Goal: Find specific page/section: Find specific page/section

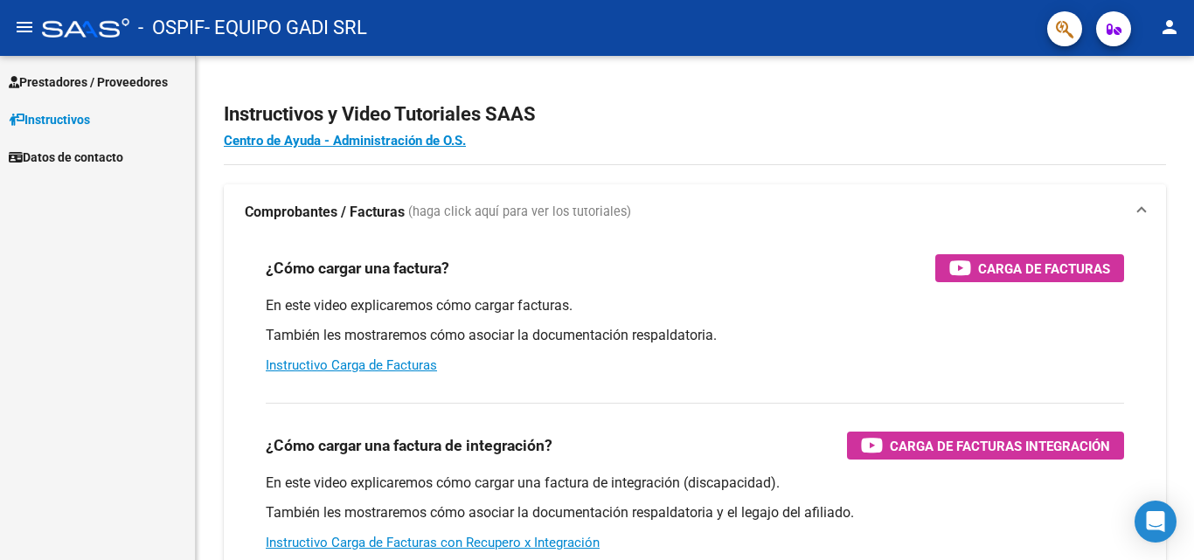
click at [81, 87] on span "Prestadores / Proveedores" at bounding box center [88, 82] width 159 height 19
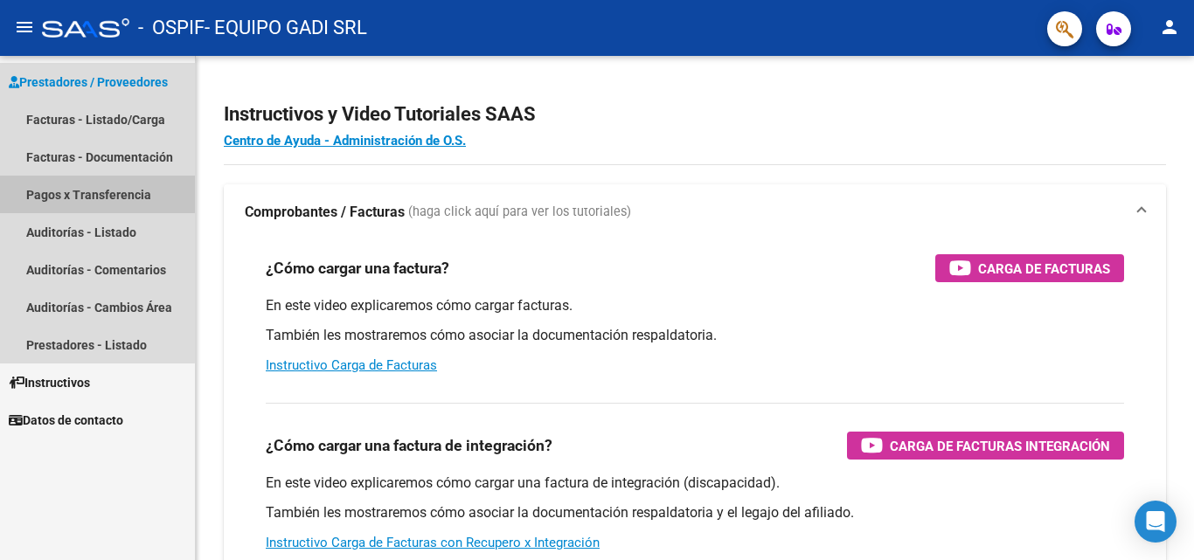
click at [81, 193] on link "Pagos x Transferencia" at bounding box center [97, 195] width 195 height 38
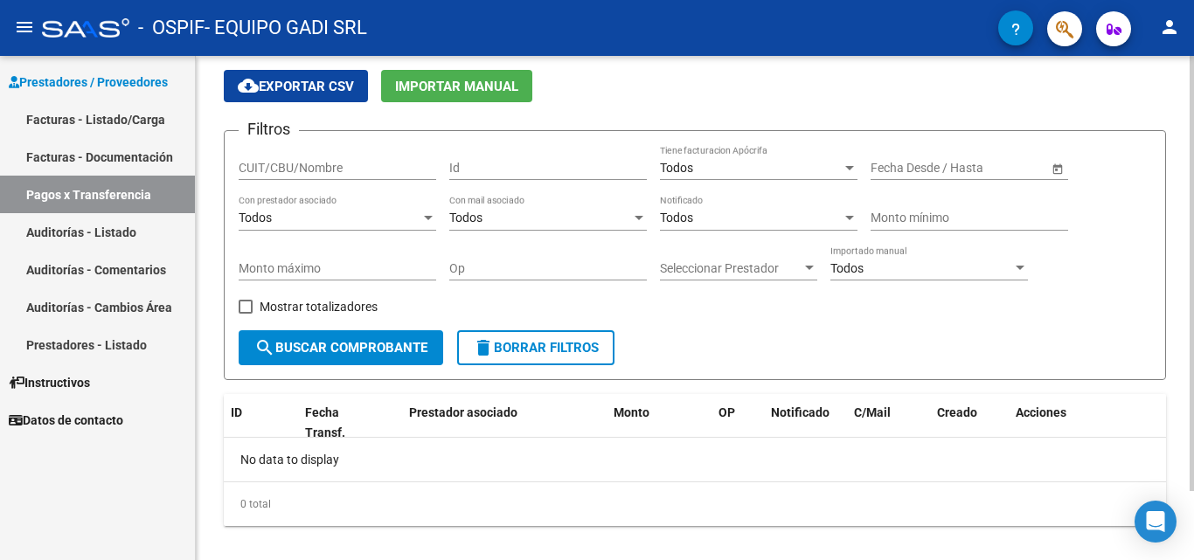
scroll to position [80, 0]
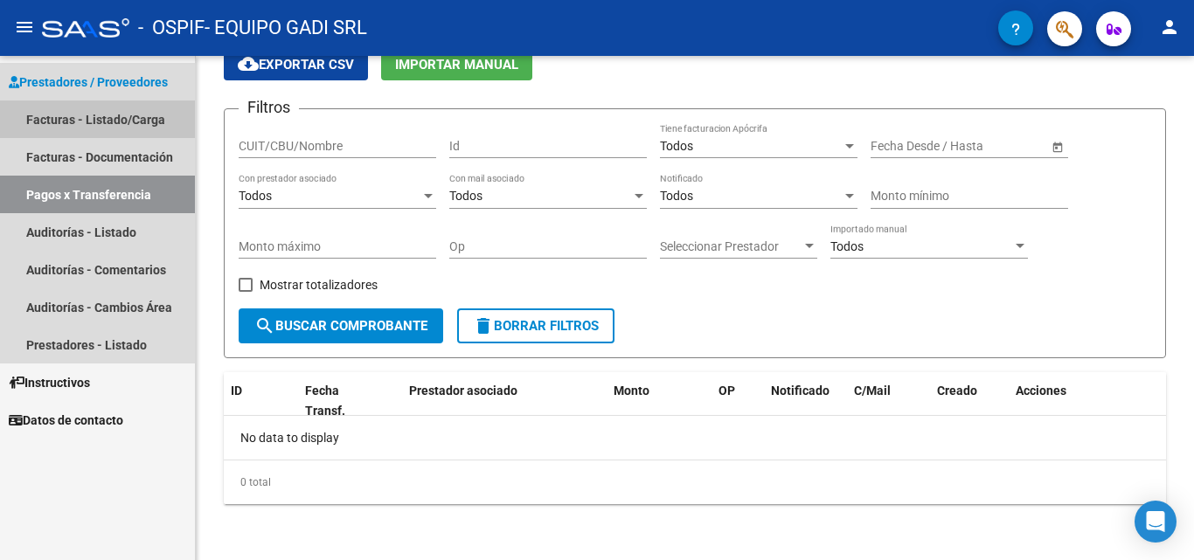
click at [65, 118] on link "Facturas - Listado/Carga" at bounding box center [97, 120] width 195 height 38
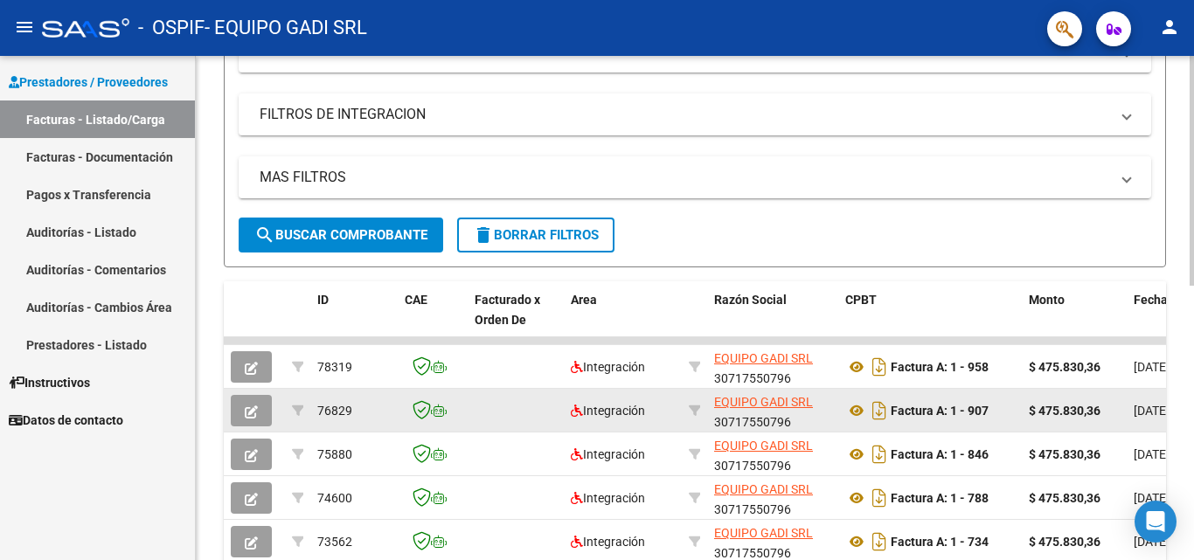
scroll to position [350, 0]
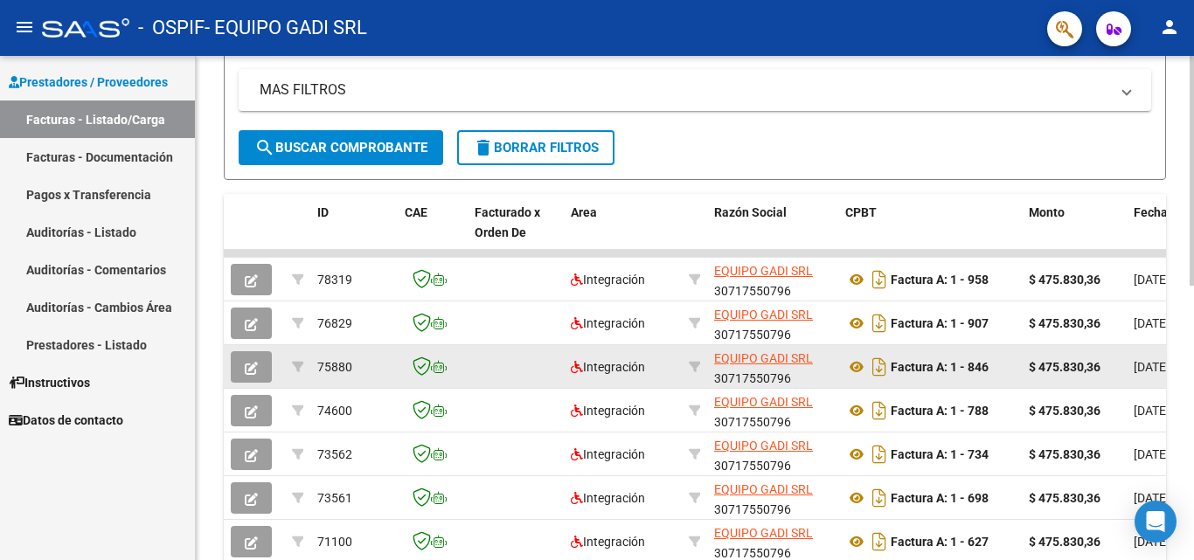
click at [1090, 370] on strong "$ 475.830,36" at bounding box center [1065, 367] width 72 height 14
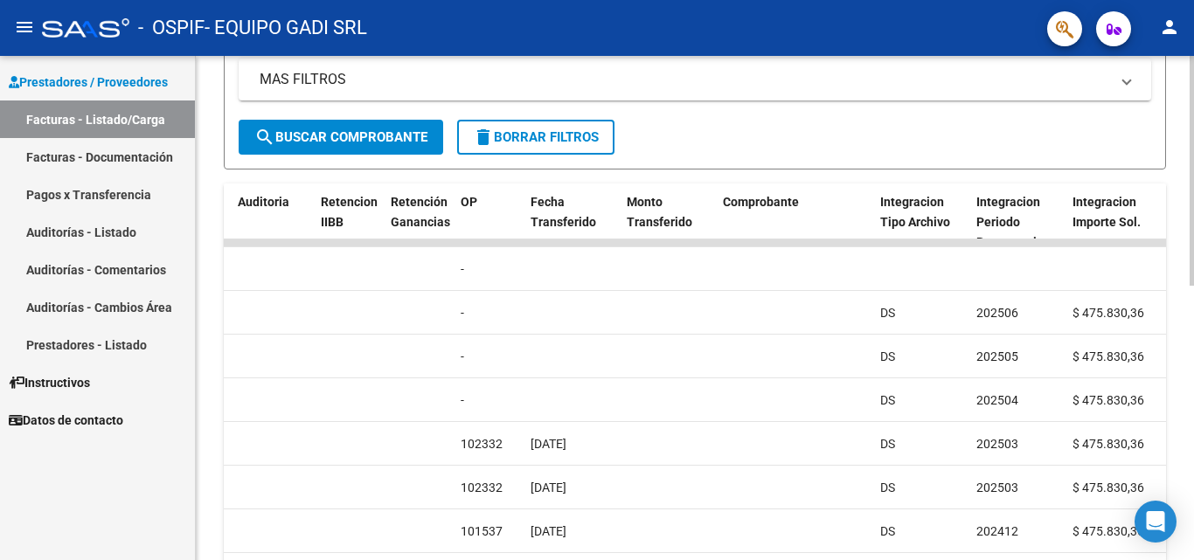
scroll to position [429, 0]
